Goal: Information Seeking & Learning: Understand process/instructions

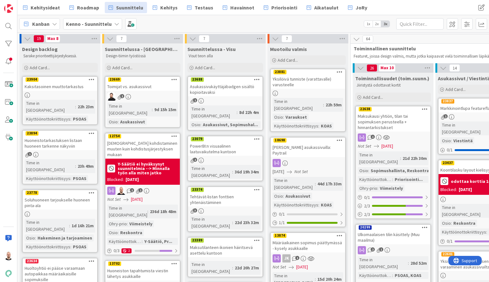
click at [394, 123] on div "Maksukausi yhtiön, tilan tai sopimuksen perusteella + hinnantarkistukset" at bounding box center [393, 122] width 74 height 20
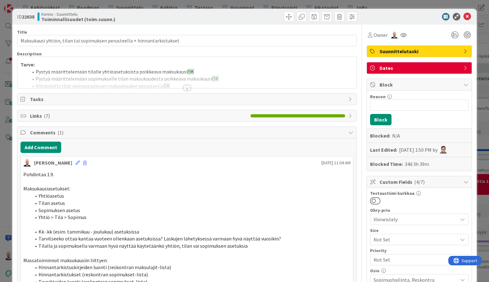
click at [187, 87] on div at bounding box center [186, 87] width 7 height 5
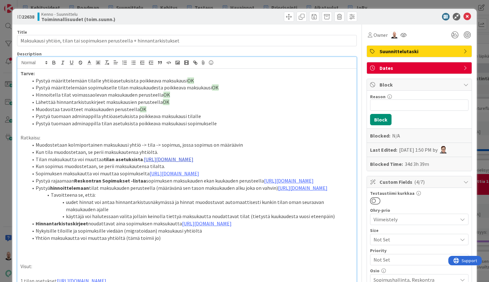
click at [175, 158] on link "[URL][DOMAIN_NAME]" at bounding box center [168, 159] width 49 height 6
click at [180, 184] on link "[URL][DOMAIN_NAME]" at bounding box center [174, 183] width 43 height 8
click at [170, 134] on p "Ratkaisu:" at bounding box center [186, 137] width 333 height 7
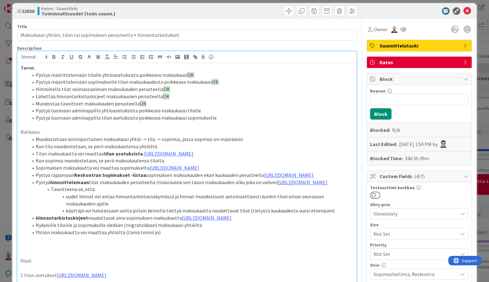
scroll to position [7, 0]
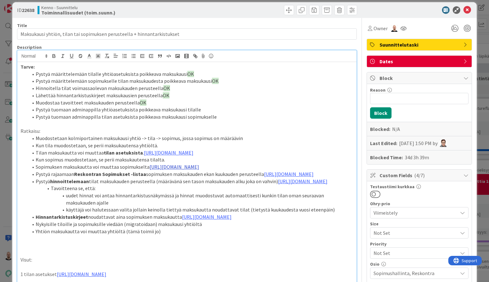
click at [192, 170] on link "[URL][DOMAIN_NAME]" at bounding box center [173, 167] width 49 height 6
click at [195, 202] on link "[URL][DOMAIN_NAME]" at bounding box center [173, 204] width 43 height 8
click at [178, 157] on li "Tilan maksukautta voi muuttaa tilan asetuksista . [URL][DOMAIN_NAME]" at bounding box center [190, 152] width 325 height 7
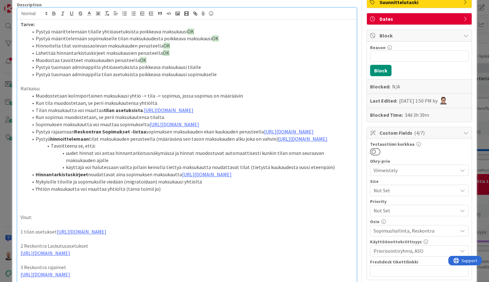
scroll to position [53, 0]
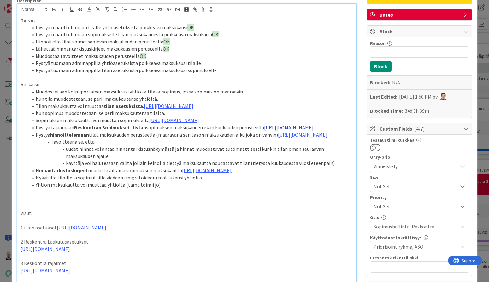
click at [264, 131] on link "[URL][DOMAIN_NAME]" at bounding box center [288, 128] width 49 height 6
click at [172, 179] on link "[URL][DOMAIN_NAME]" at bounding box center [153, 178] width 43 height 8
click at [134, 124] on li "Sopimuksen maksukautta voi muuttaa sopimukselta [URL][DOMAIN_NAME]" at bounding box center [190, 120] width 325 height 7
click at [192, 174] on link "[URL][DOMAIN_NAME]" at bounding box center [206, 170] width 49 height 6
click at [194, 246] on link "[URL][DOMAIN_NAME]" at bounding box center [176, 247] width 43 height 8
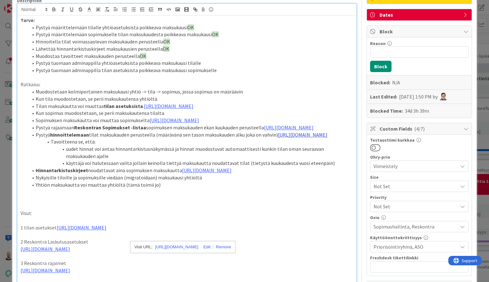
click at [278, 138] on link "[URL][DOMAIN_NAME]" at bounding box center [302, 135] width 49 height 6
click at [176, 200] on link "[URL][DOMAIN_NAME]" at bounding box center [168, 199] width 43 height 8
click at [182, 189] on li "Yhtiön maksukautta voi muuttaa yhtiöltä (tämä toimii jo)" at bounding box center [190, 185] width 325 height 7
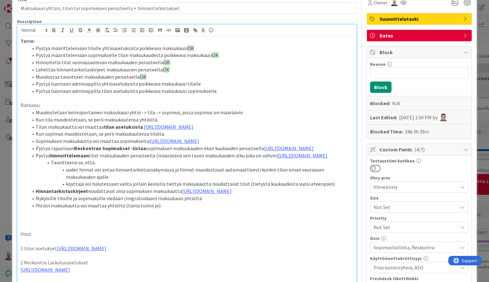
scroll to position [25, 0]
